Goal: Transaction & Acquisition: Purchase product/service

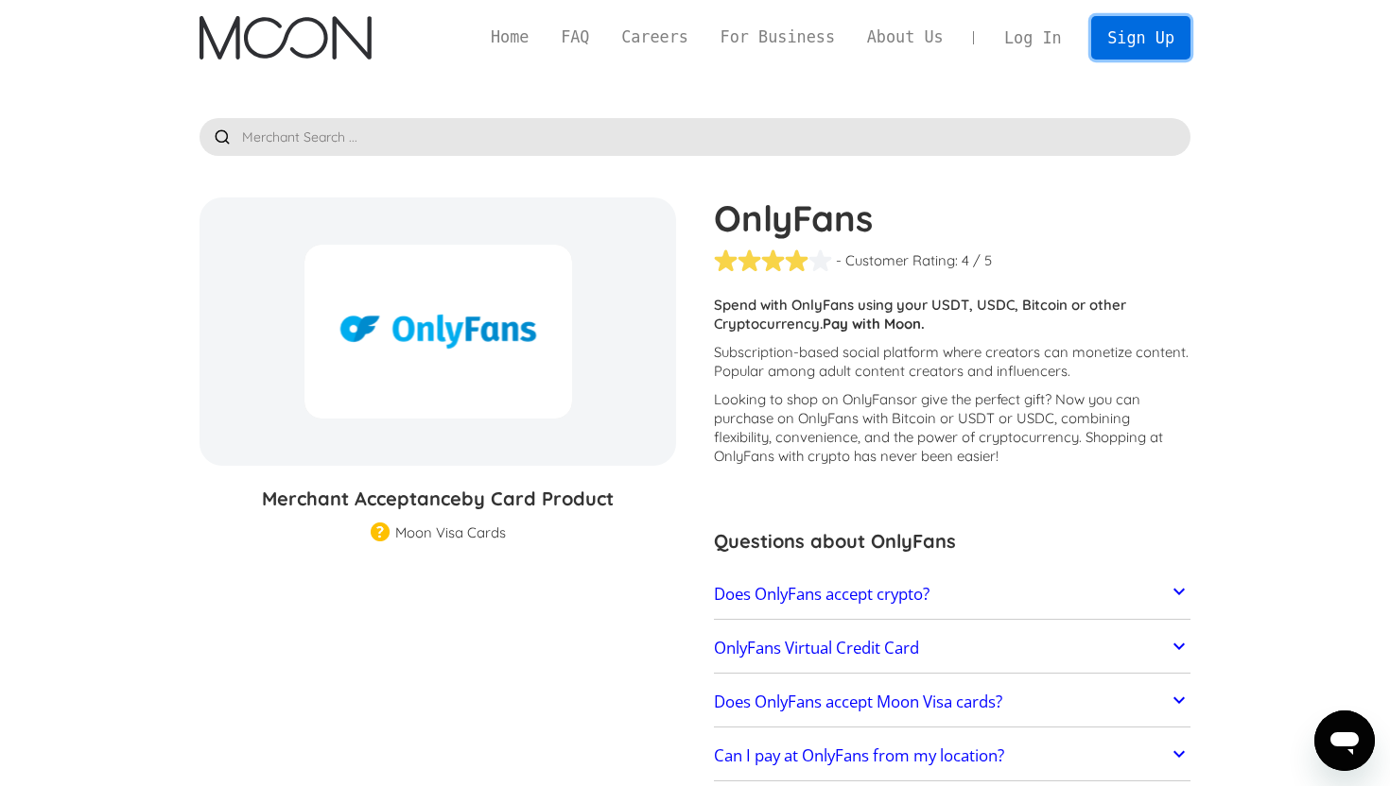
click at [1130, 37] on link "Sign Up" at bounding box center [1140, 37] width 98 height 43
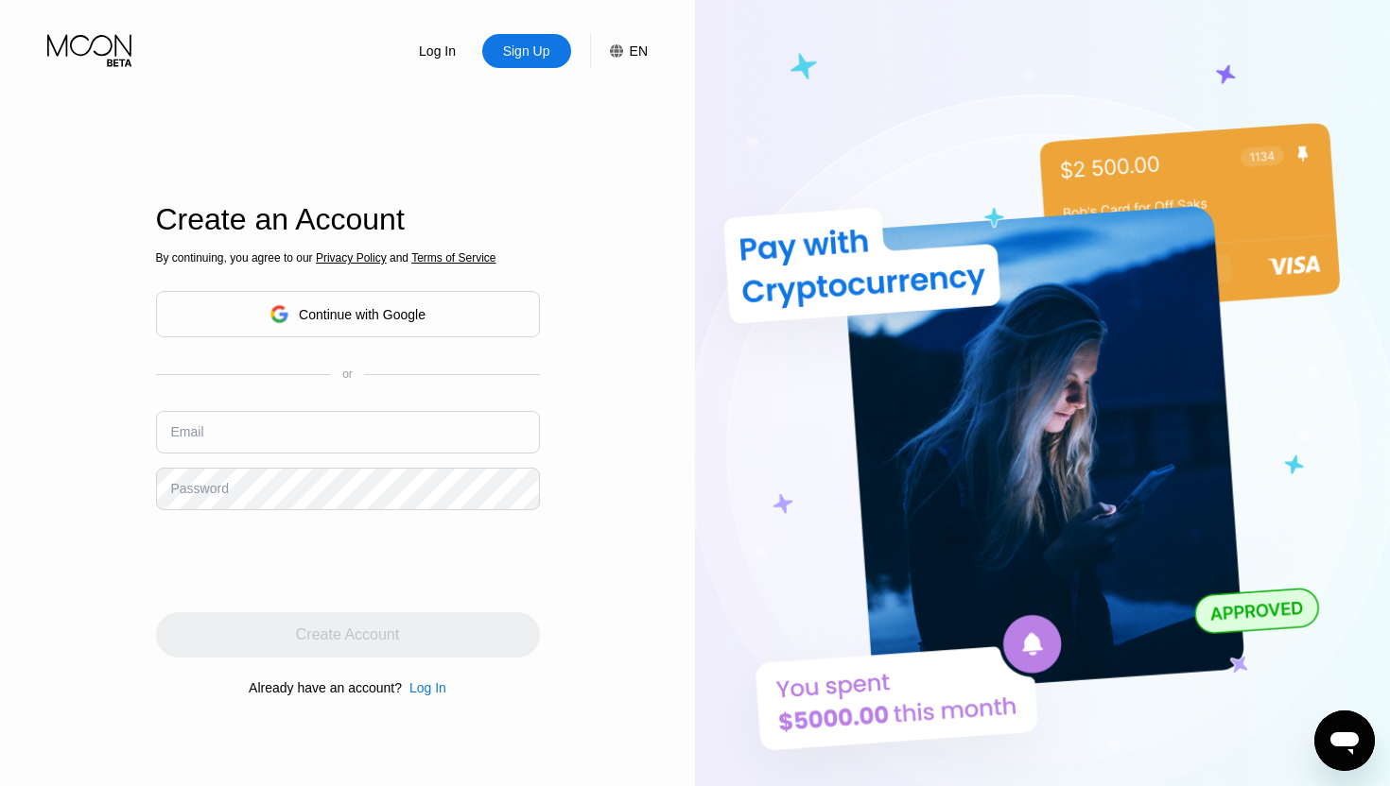
click at [364, 439] on input "text" at bounding box center [348, 432] width 384 height 43
type input "[EMAIL_ADDRESS][DOMAIN_NAME]"
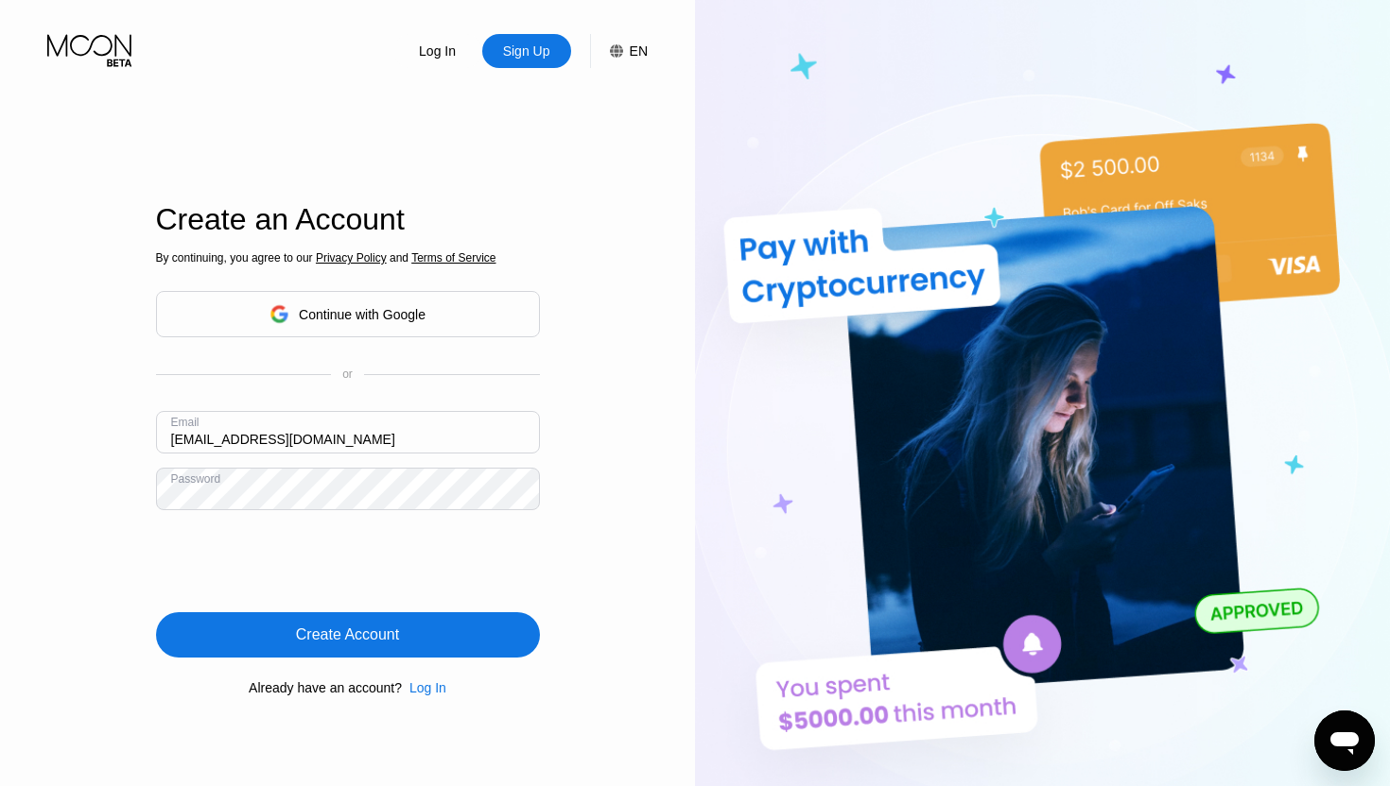
click at [259, 622] on div "Create Account" at bounding box center [348, 635] width 384 height 45
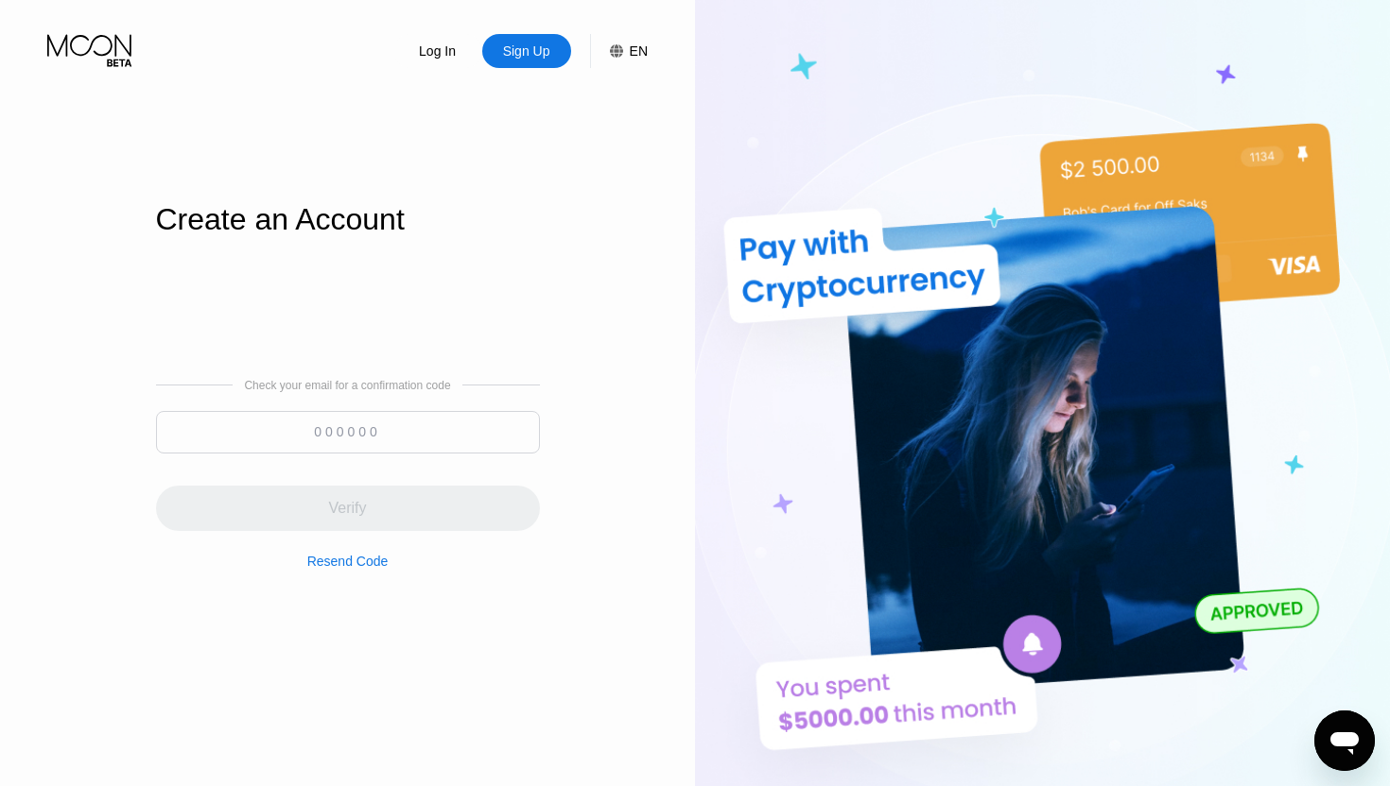
click at [349, 438] on input at bounding box center [348, 432] width 384 height 43
paste input "239660"
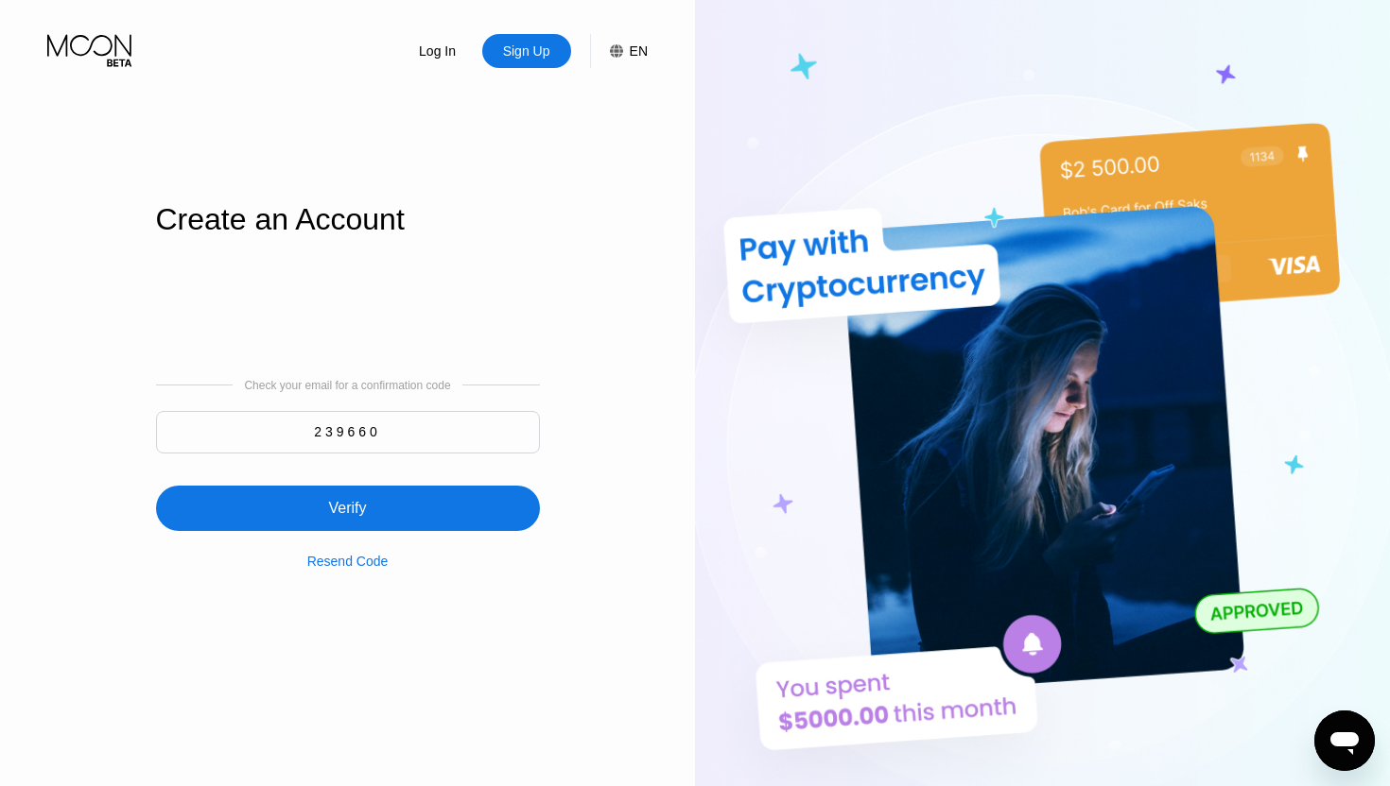
type input "239660"
click at [466, 520] on div "Verify" at bounding box center [348, 508] width 384 height 45
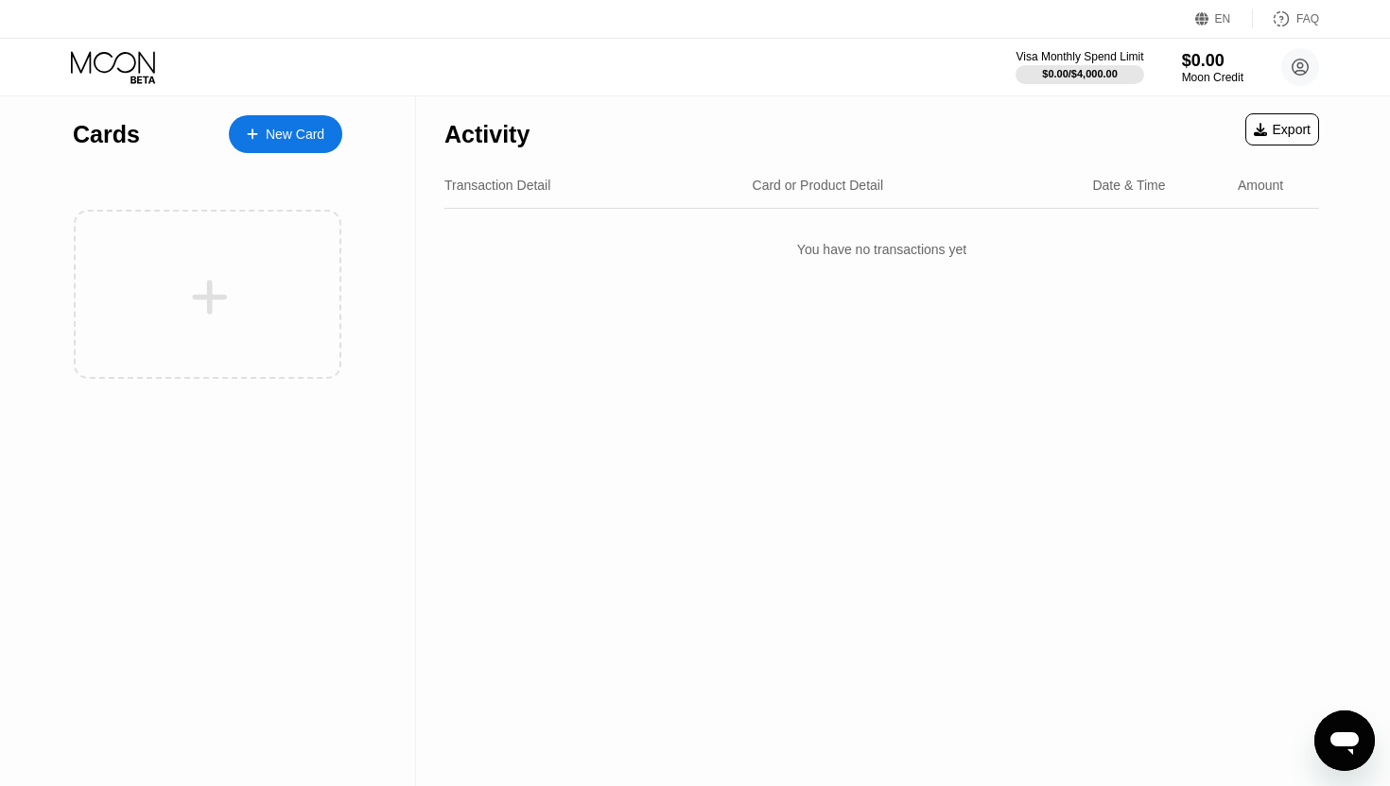
click at [322, 138] on div "New Card" at bounding box center [295, 135] width 59 height 16
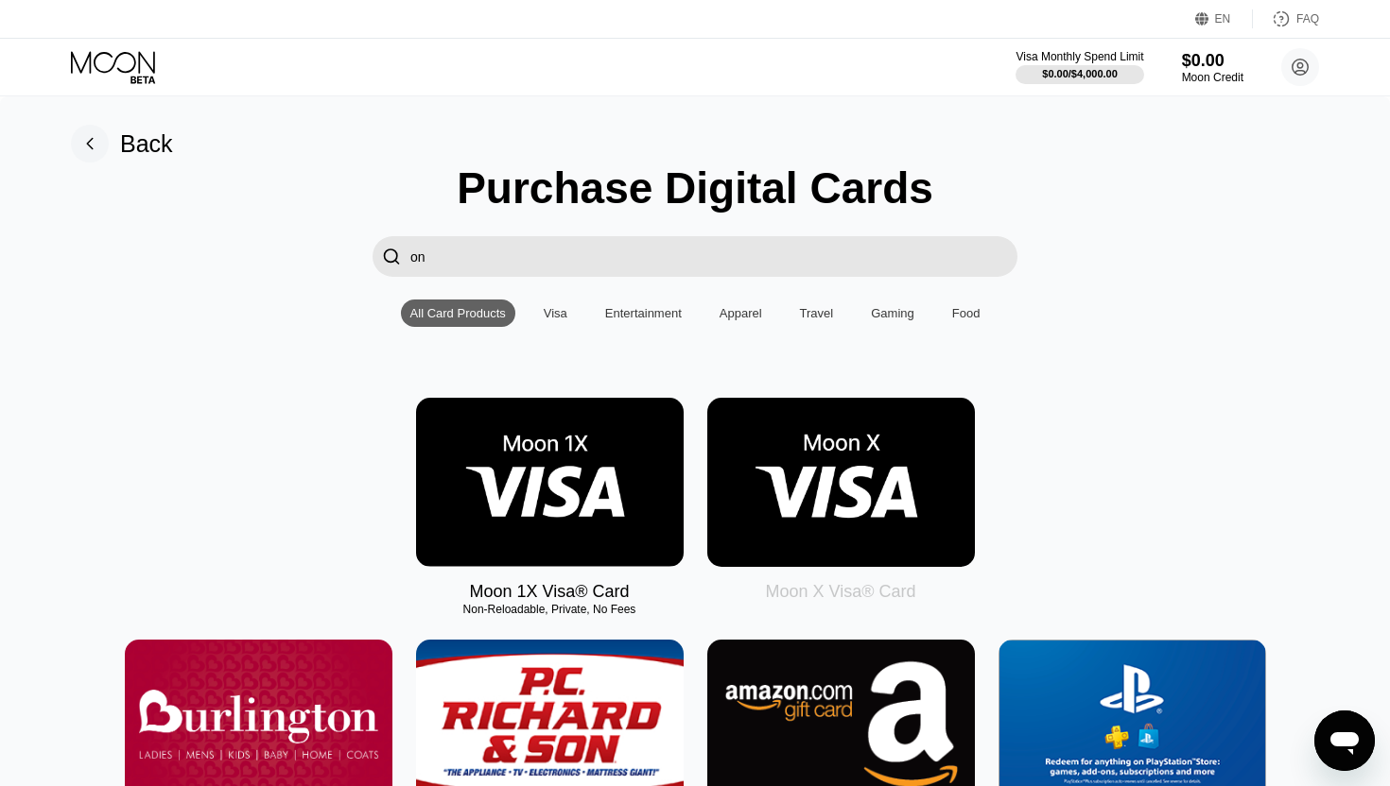
type input "o"
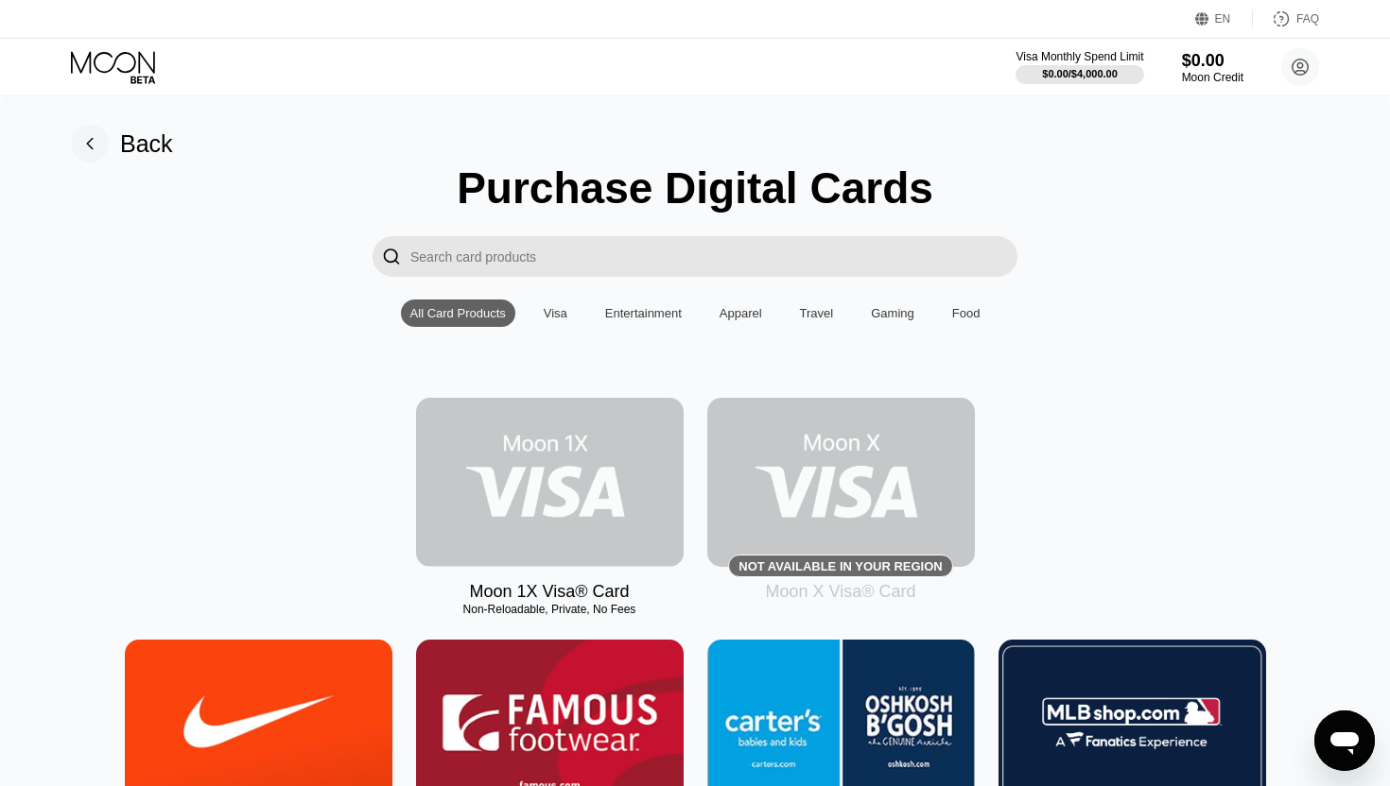
click at [628, 547] on img at bounding box center [550, 482] width 268 height 169
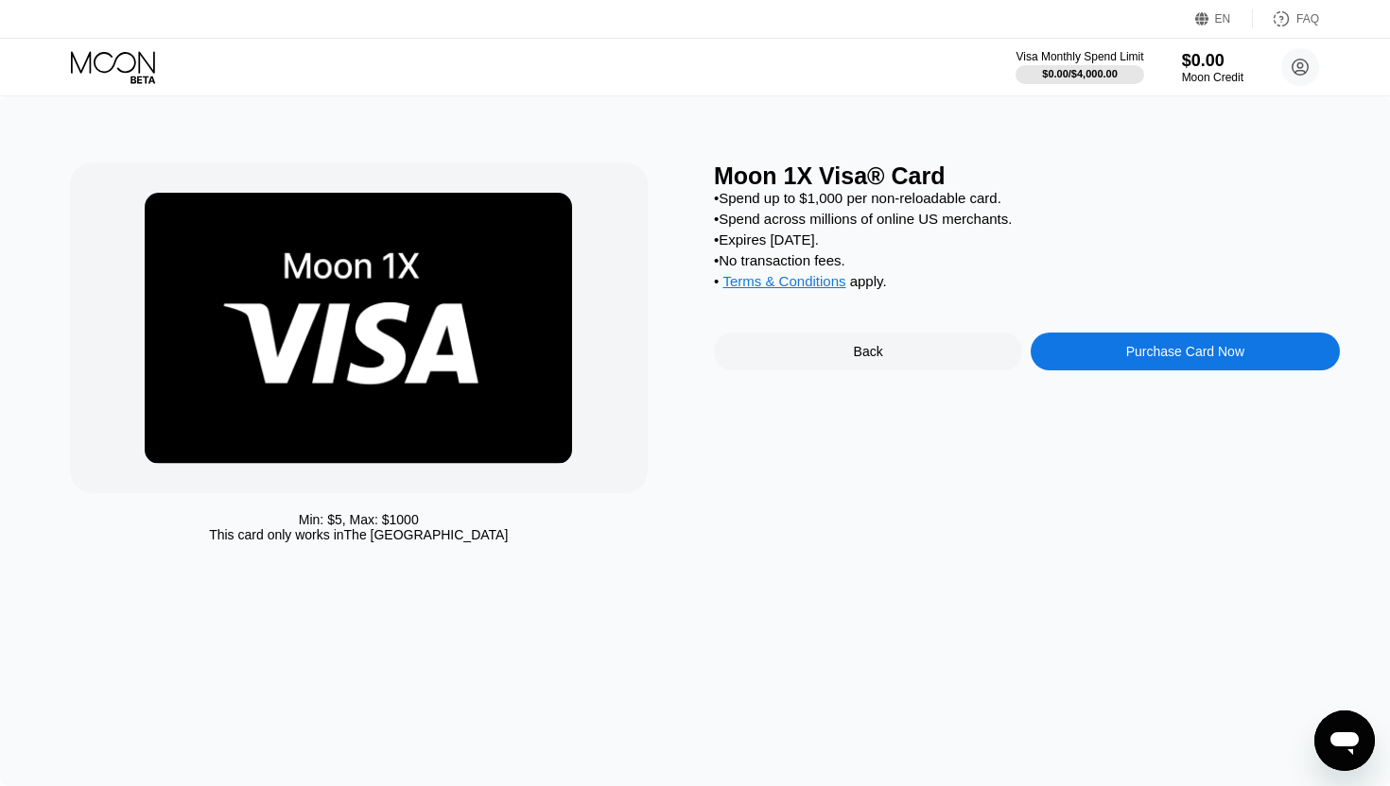
click at [1107, 349] on div "Purchase Card Now" at bounding box center [1184, 352] width 308 height 38
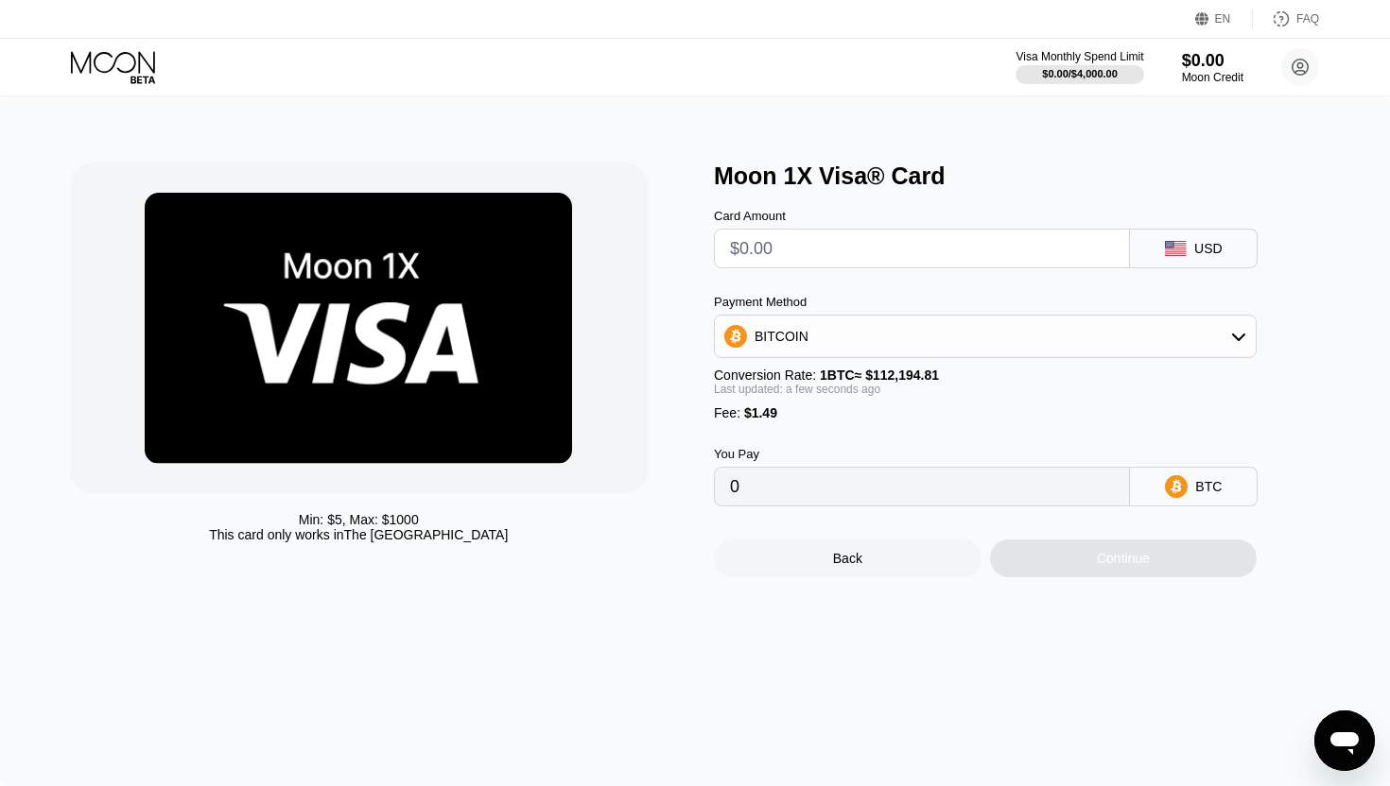
click at [1016, 261] on input "text" at bounding box center [922, 249] width 384 height 38
type input "$10"
type input "0.00010242"
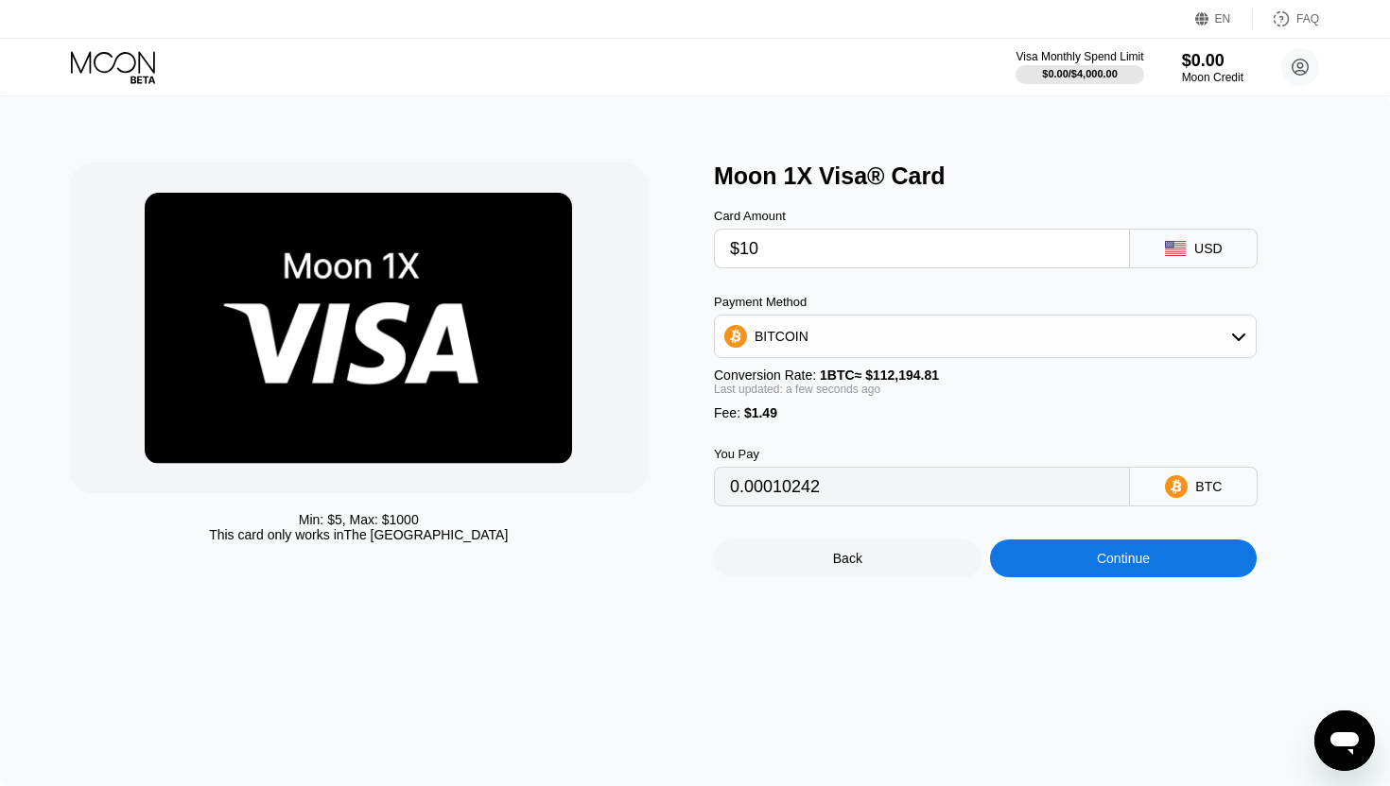
type input "$100"
type input "0.00090459"
type input "$1000"
type input "0.00892635"
type input "$100"
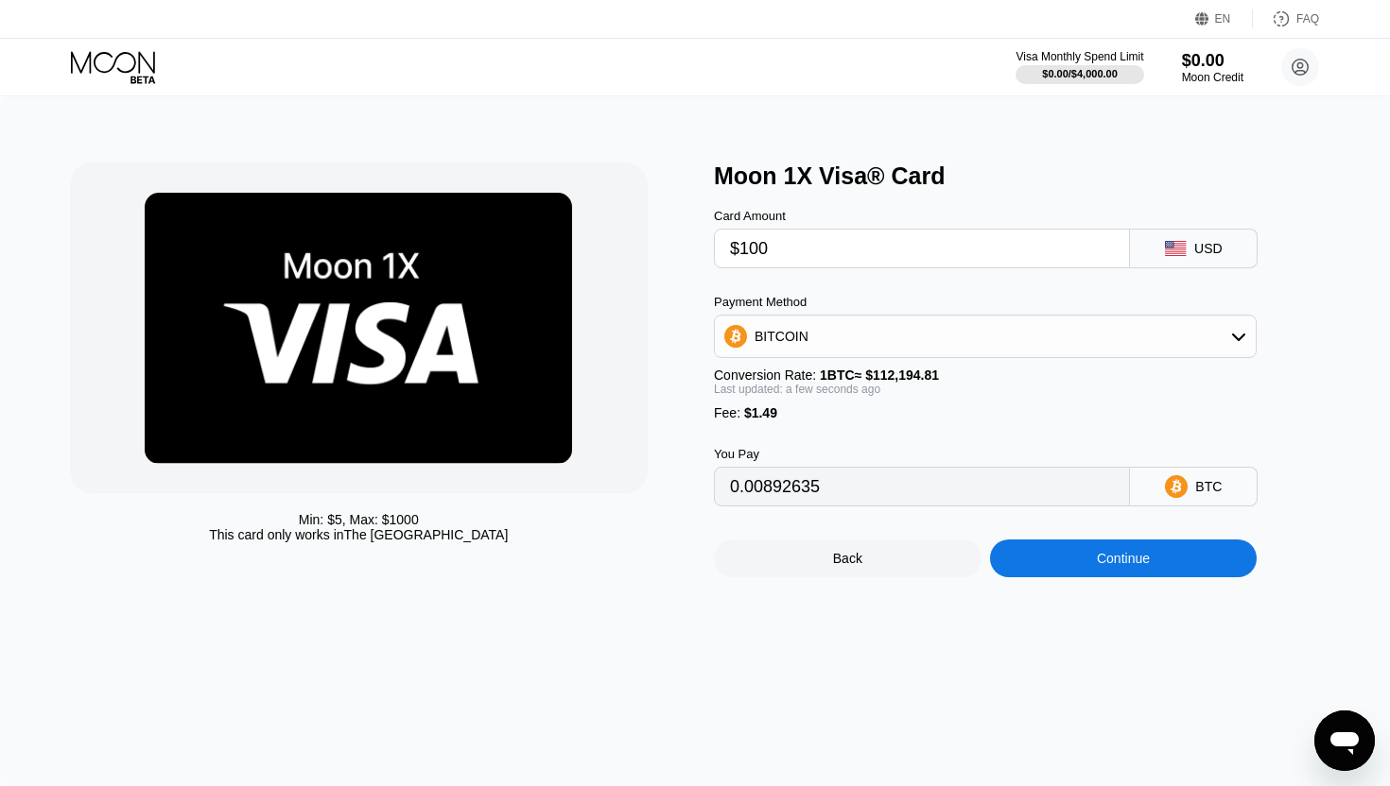
type input "0.00090459"
type input "$100"
click at [1008, 452] on div "You Pay" at bounding box center [922, 454] width 416 height 14
click at [1136, 568] on div "Continue" at bounding box center [1124, 559] width 268 height 38
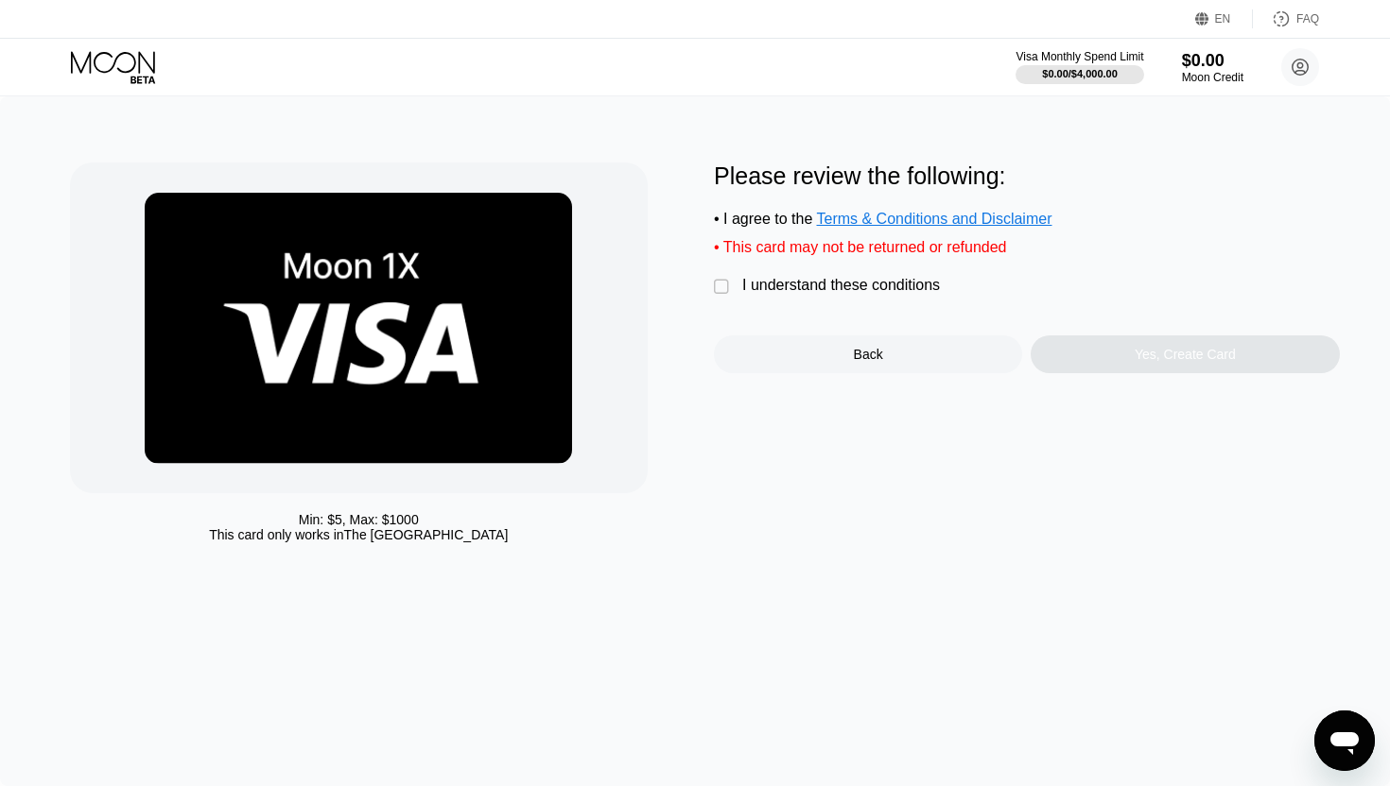
click at [717, 297] on div "" at bounding box center [723, 287] width 19 height 19
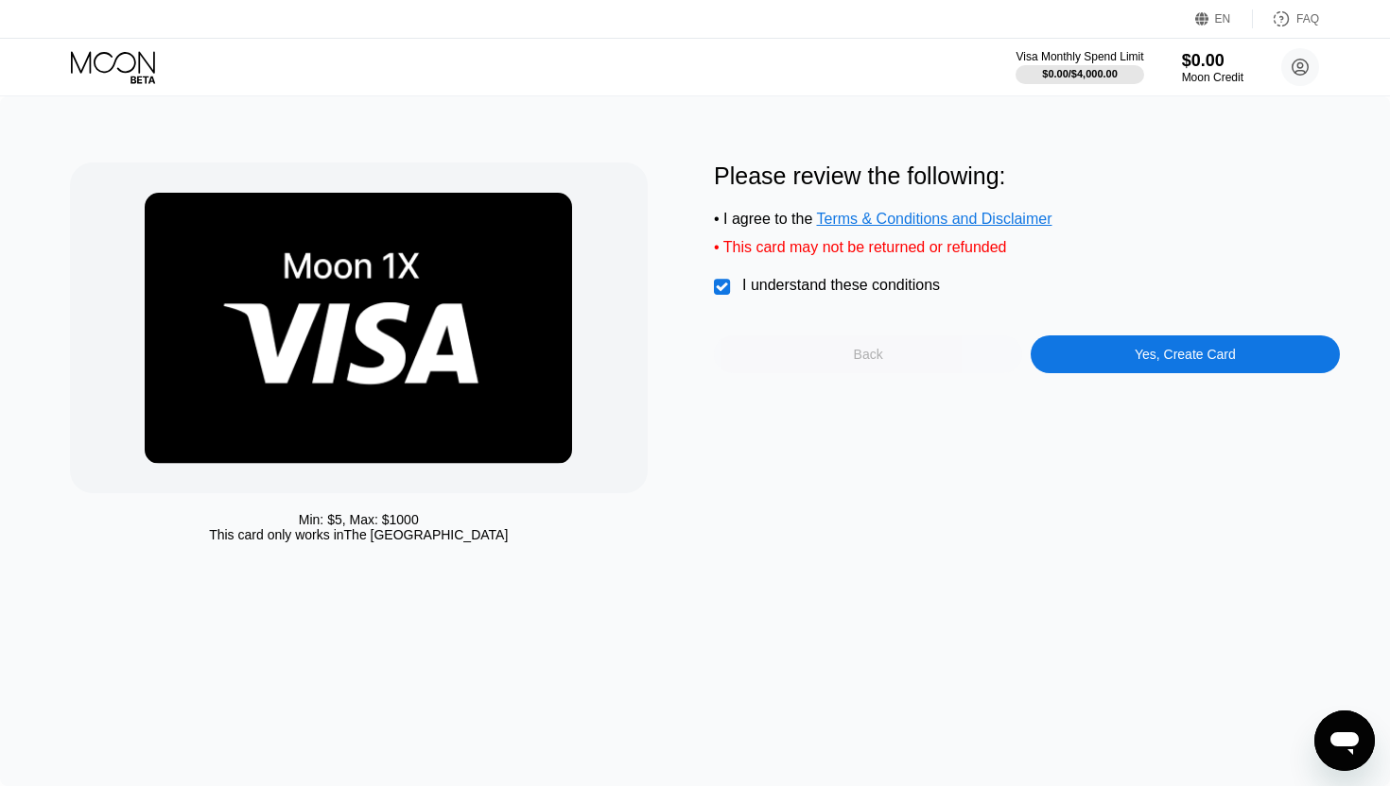
click at [938, 359] on div "Back" at bounding box center [868, 355] width 308 height 38
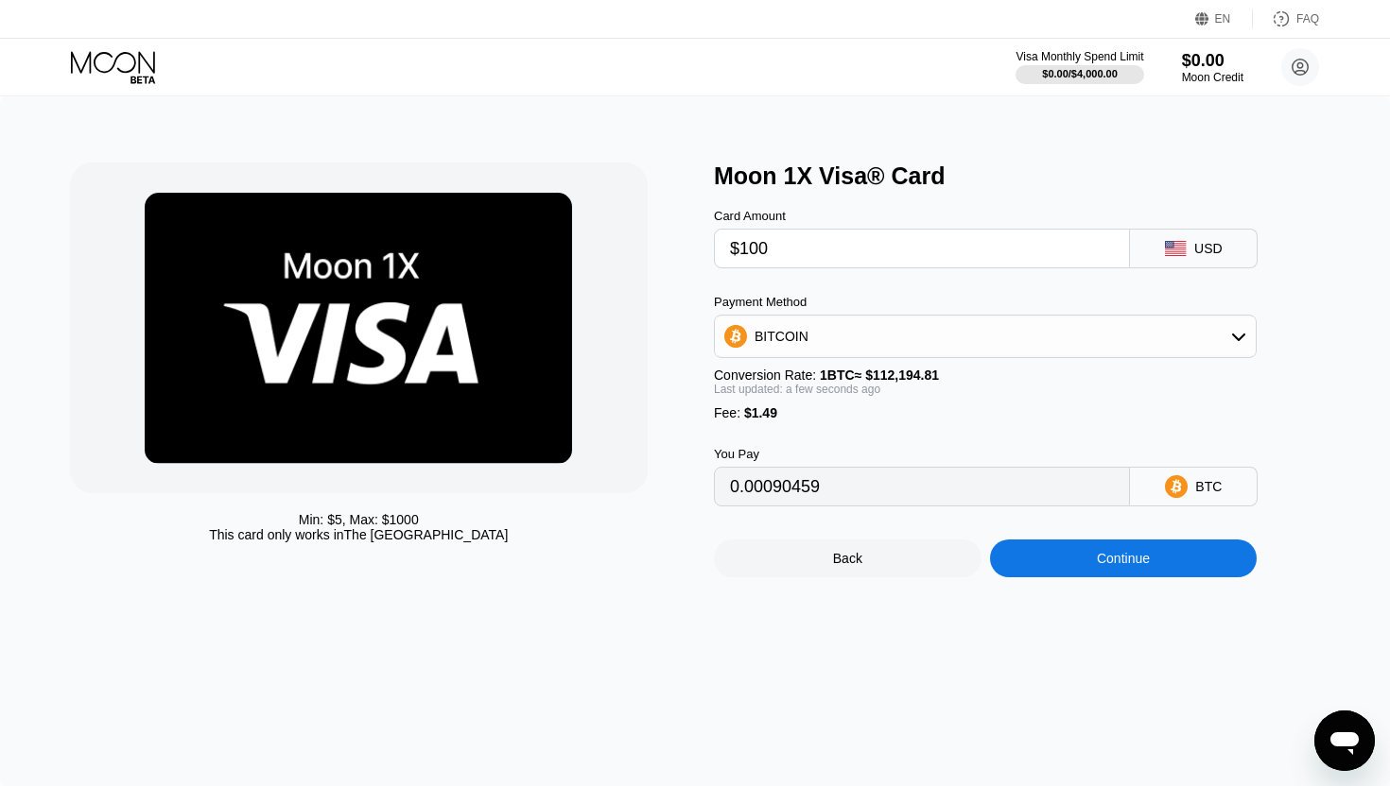
click at [882, 577] on div "Back" at bounding box center [848, 559] width 268 height 38
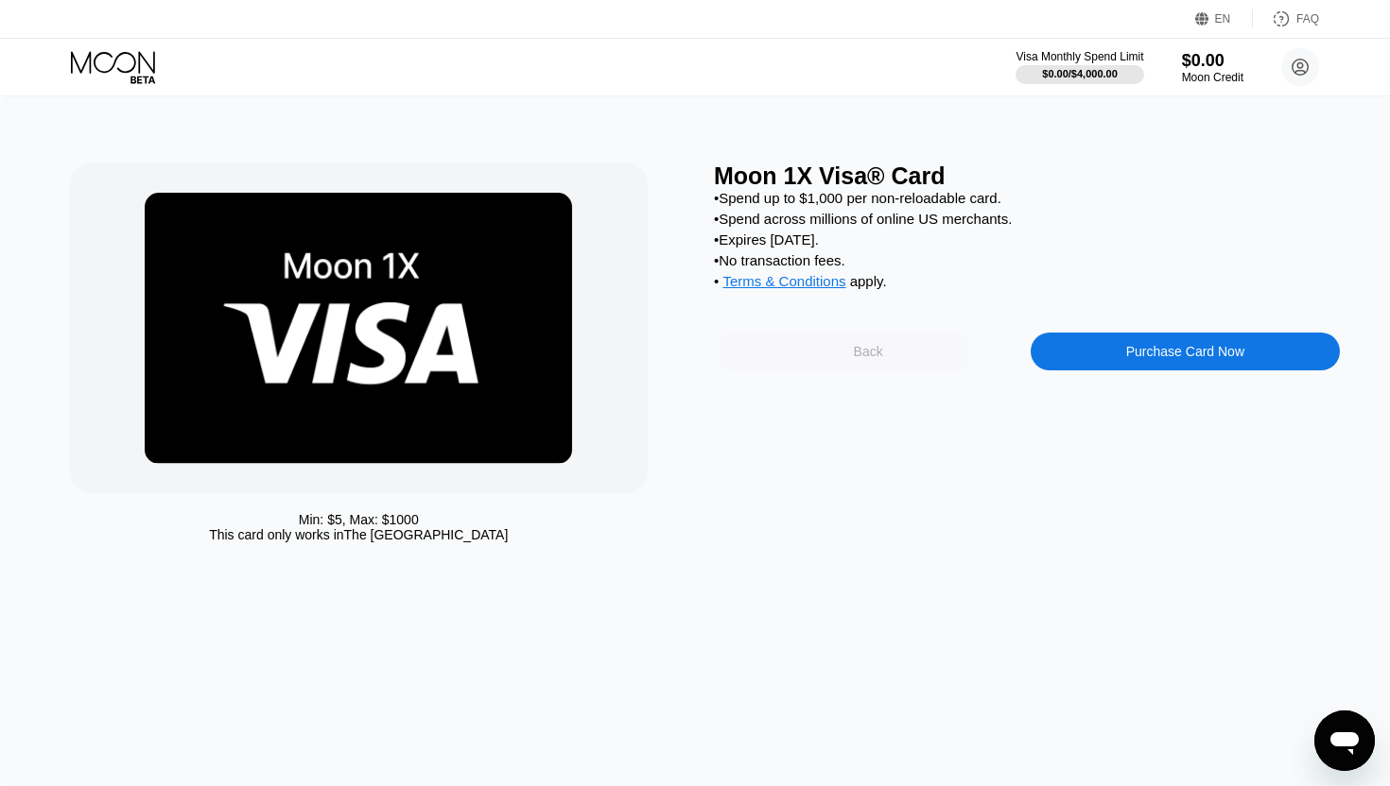
click at [904, 358] on div "Back" at bounding box center [868, 352] width 308 height 38
